Goal: Transaction & Acquisition: Subscribe to service/newsletter

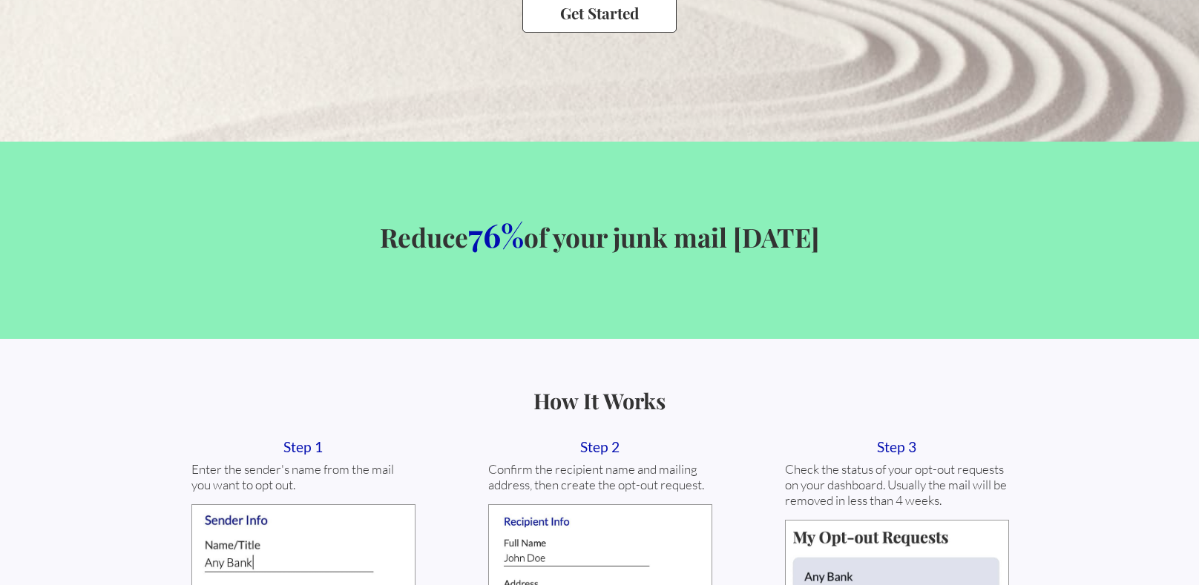
scroll to position [45, 0]
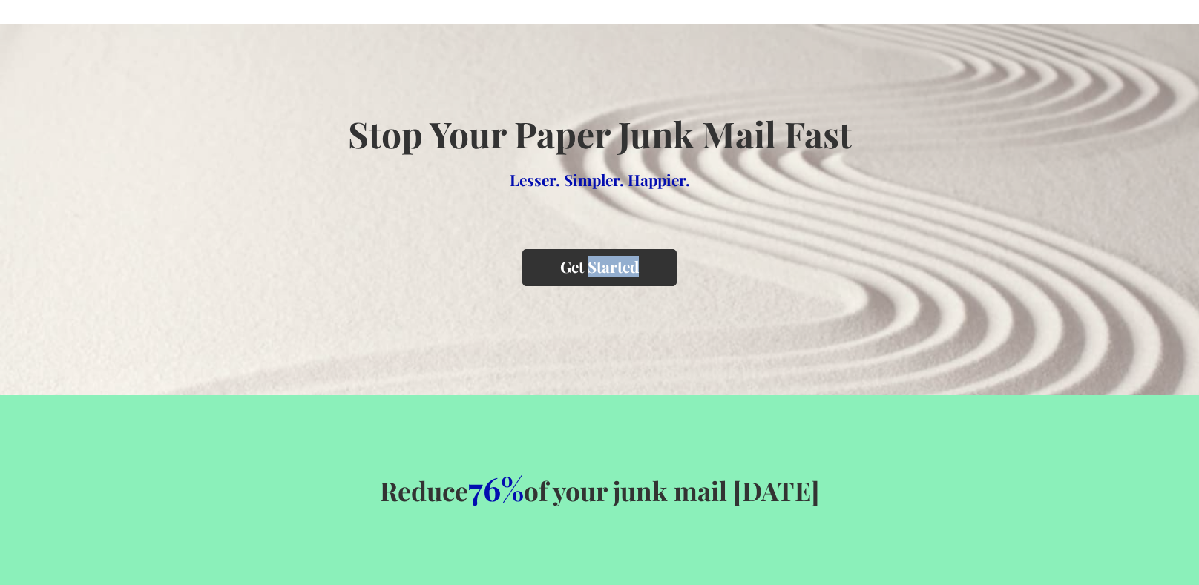
click at [844, 183] on div "Stop Your Paper Junk Mail Fast Lesser. Simpler. Happier. Get Started" at bounding box center [599, 210] width 551 height 200
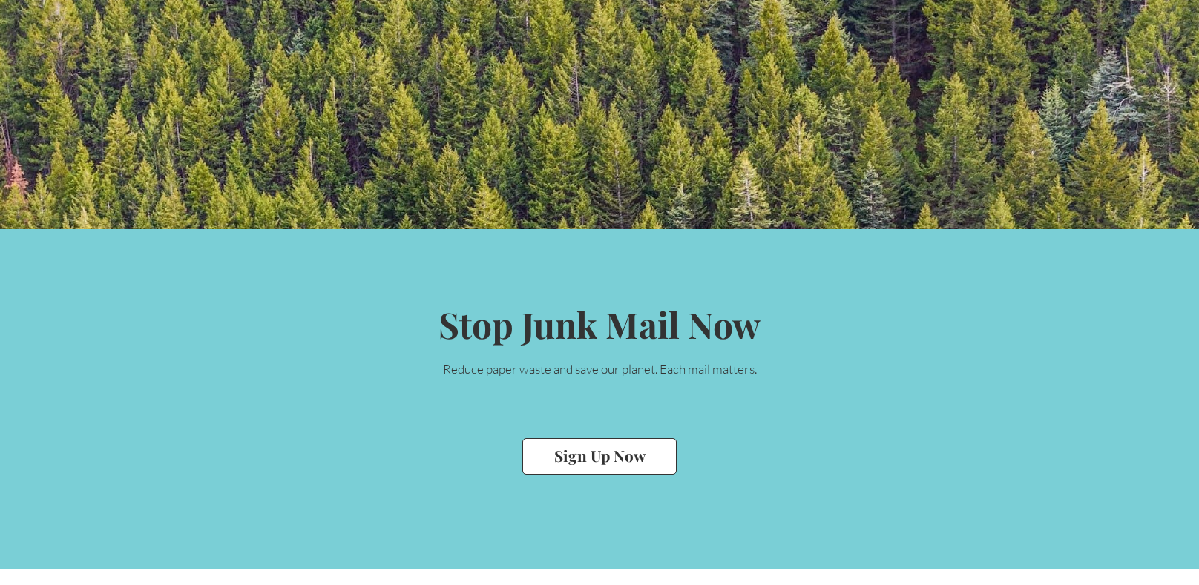
scroll to position [3101, 0]
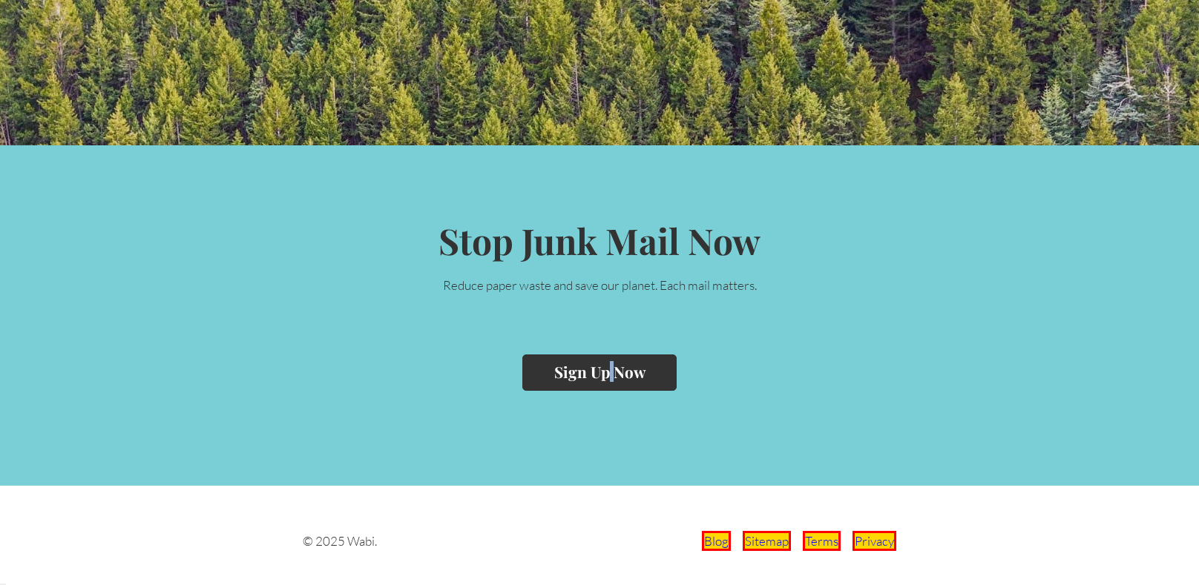
click at [549, 384] on button "Sign Up Now" at bounding box center [599, 373] width 154 height 36
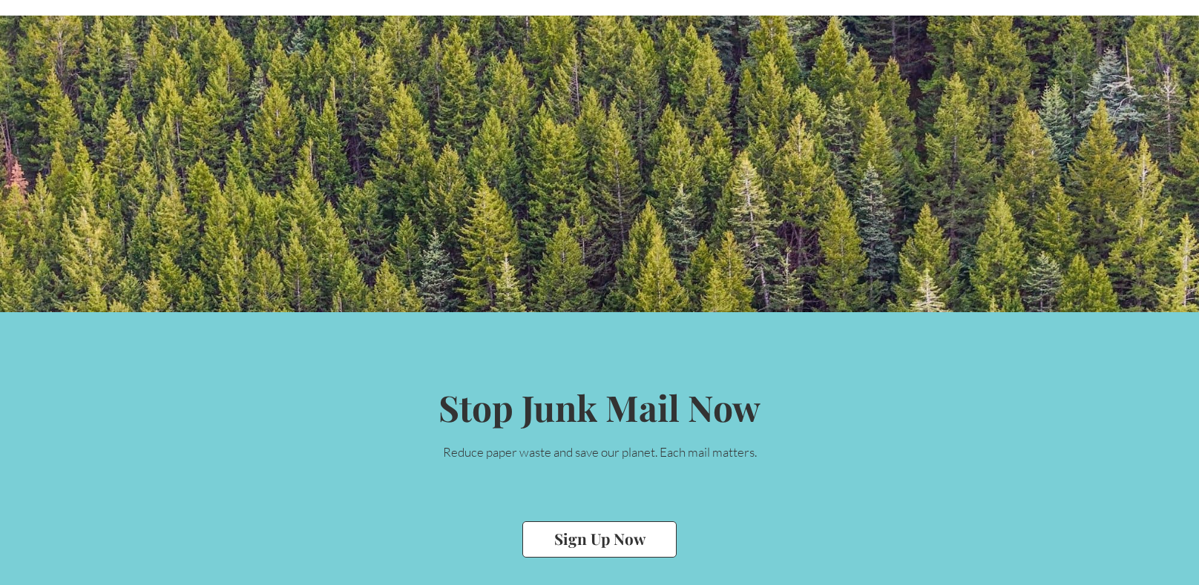
scroll to position [3101, 0]
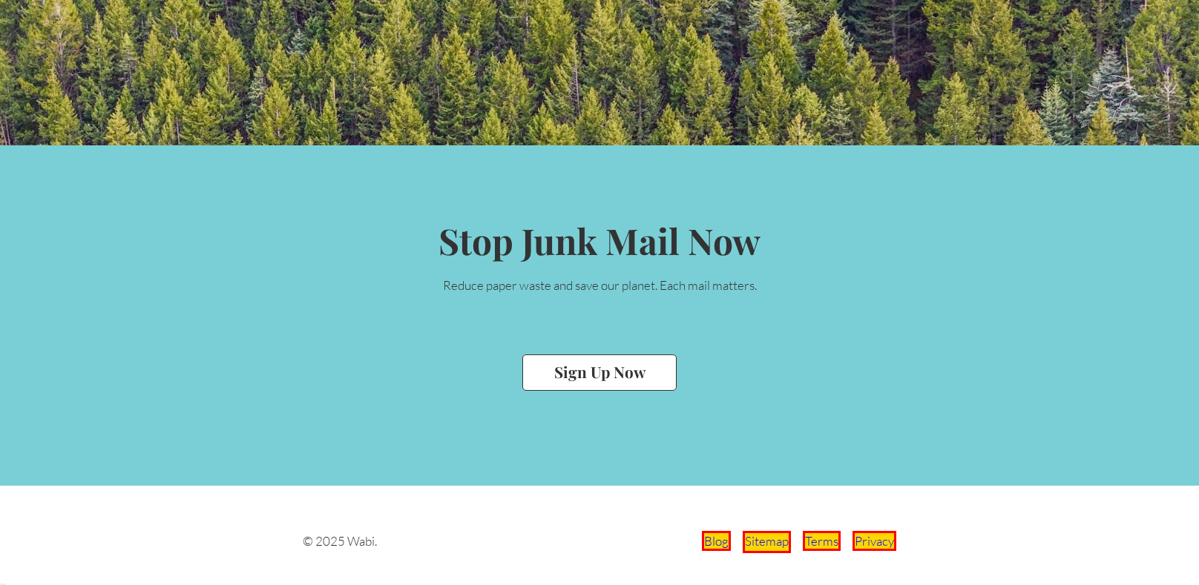
drag, startPoint x: 764, startPoint y: 528, endPoint x: 769, endPoint y: 545, distance: 17.6
